Goal: Find specific page/section: Find specific page/section

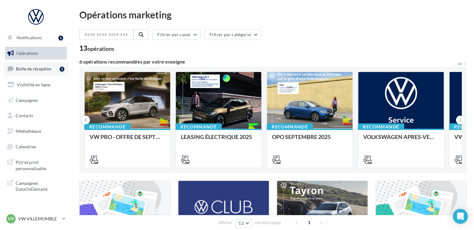
click at [33, 70] on span "Boîte de réception" at bounding box center [34, 68] width 36 height 5
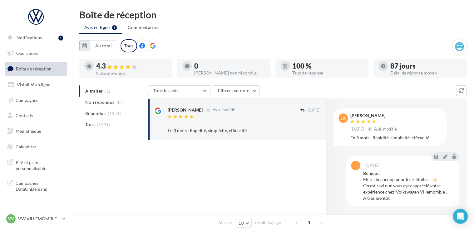
click at [86, 47] on div "Au total Réinitialiser Tous" at bounding box center [265, 45] width 373 height 13
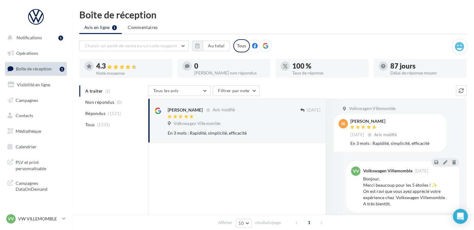
click at [197, 51] on div "Choisir un point de vente ou un code magasin 1007492 - Volkswagen Villemomble A…" at bounding box center [265, 45] width 373 height 13
click at [197, 47] on icon "button" at bounding box center [197, 45] width 4 height 5
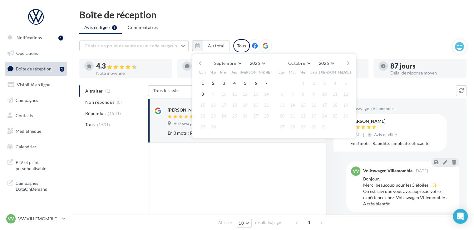
click at [200, 64] on button "button" at bounding box center [199, 63] width 5 height 9
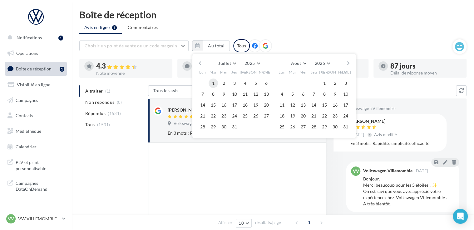
click at [210, 83] on button "1" at bounding box center [212, 83] width 9 height 9
click at [350, 62] on button "button" at bounding box center [347, 63] width 5 height 9
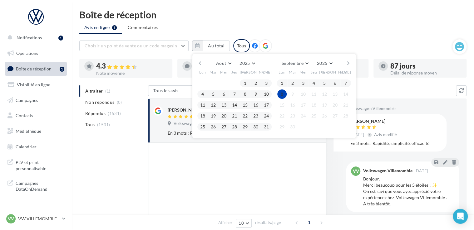
click at [282, 91] on button "8" at bounding box center [281, 94] width 9 height 9
